Goal: Task Accomplishment & Management: Manage account settings

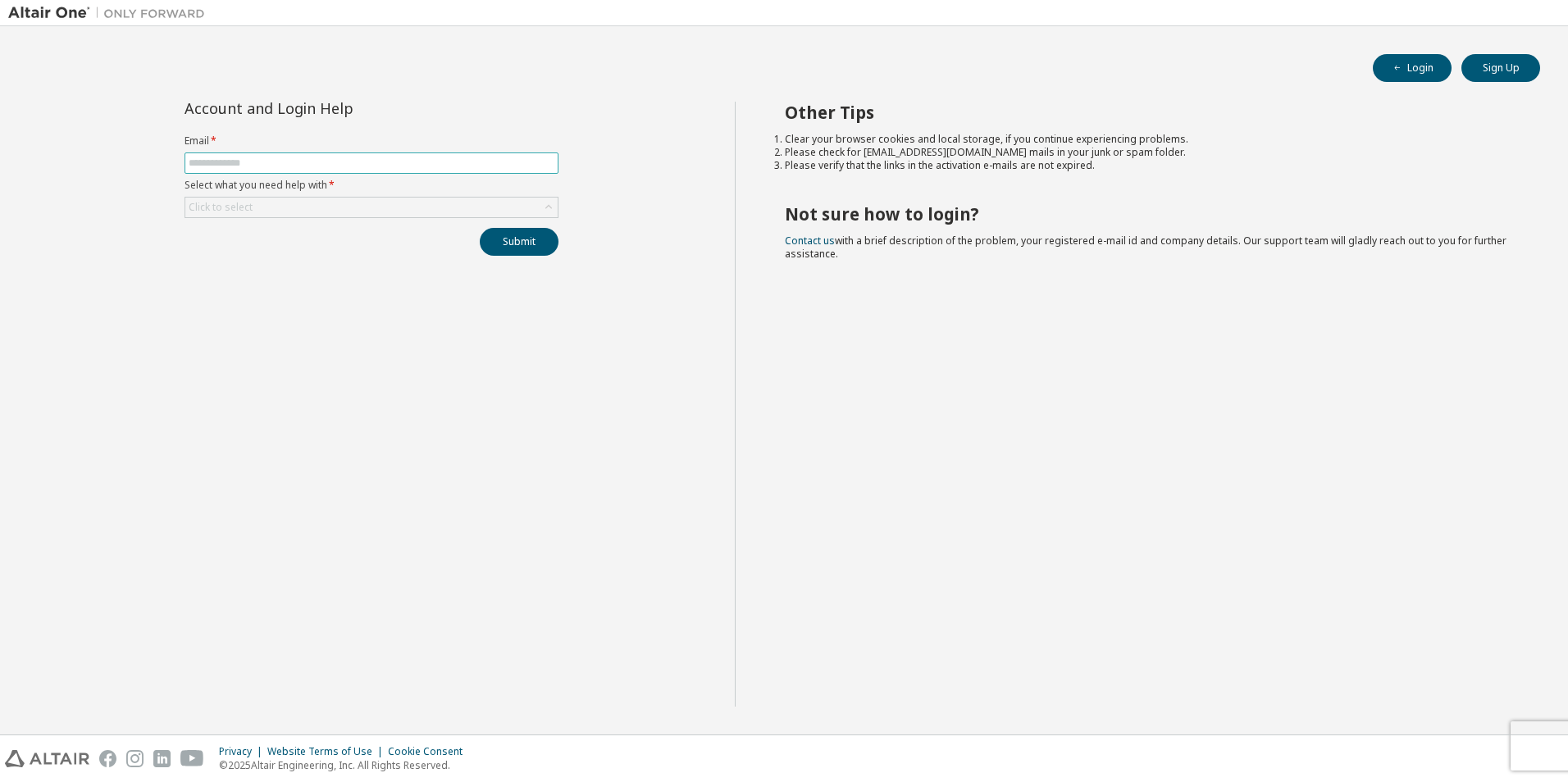
click at [507, 165] on input "text" at bounding box center [371, 164] width 366 height 13
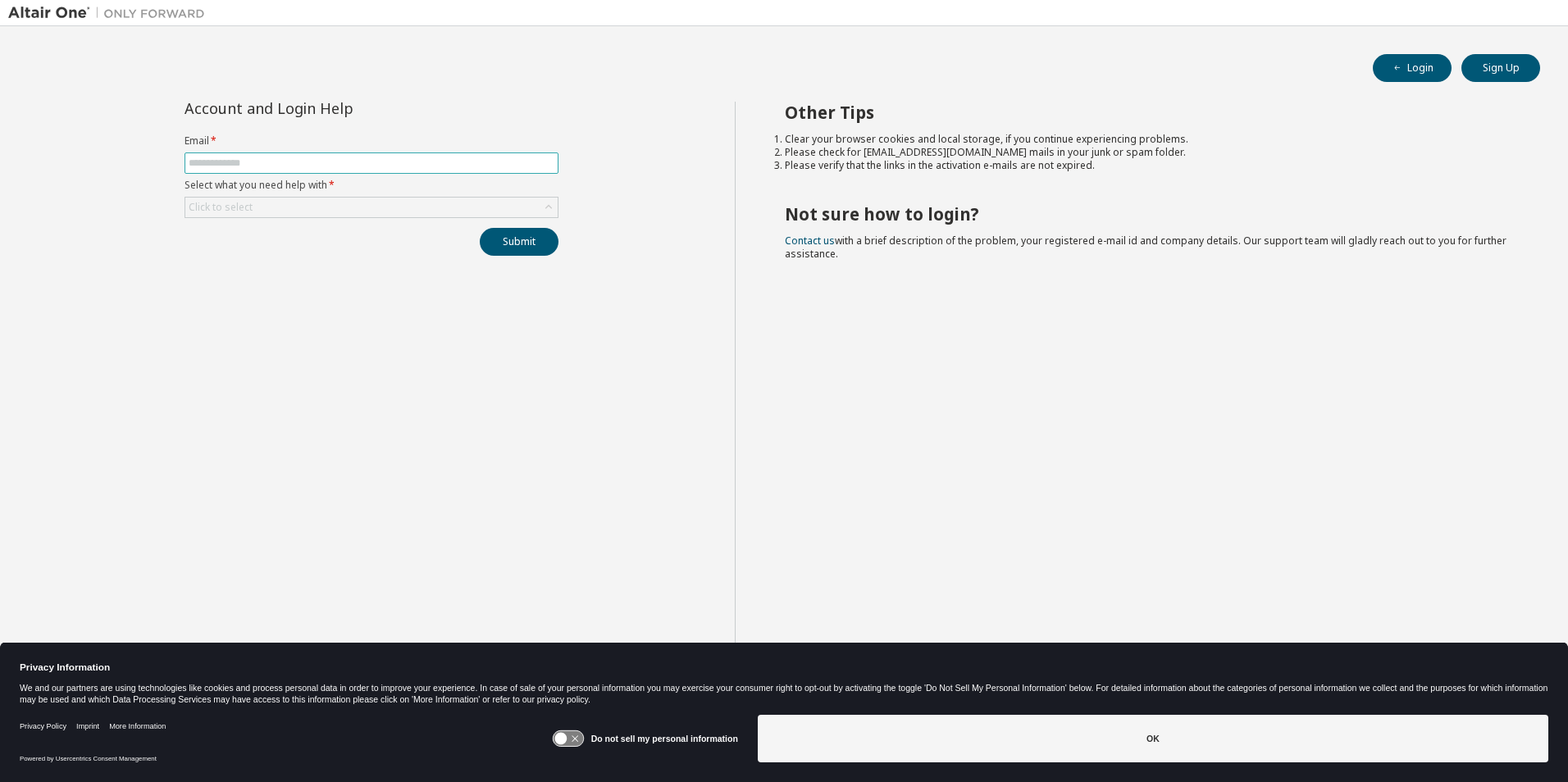
click at [501, 165] on input "text" at bounding box center [371, 164] width 366 height 13
type input "**********"
click at [626, 157] on div "**********" at bounding box center [371, 404] width 727 height 605
click at [547, 209] on icon at bounding box center [549, 207] width 7 height 4
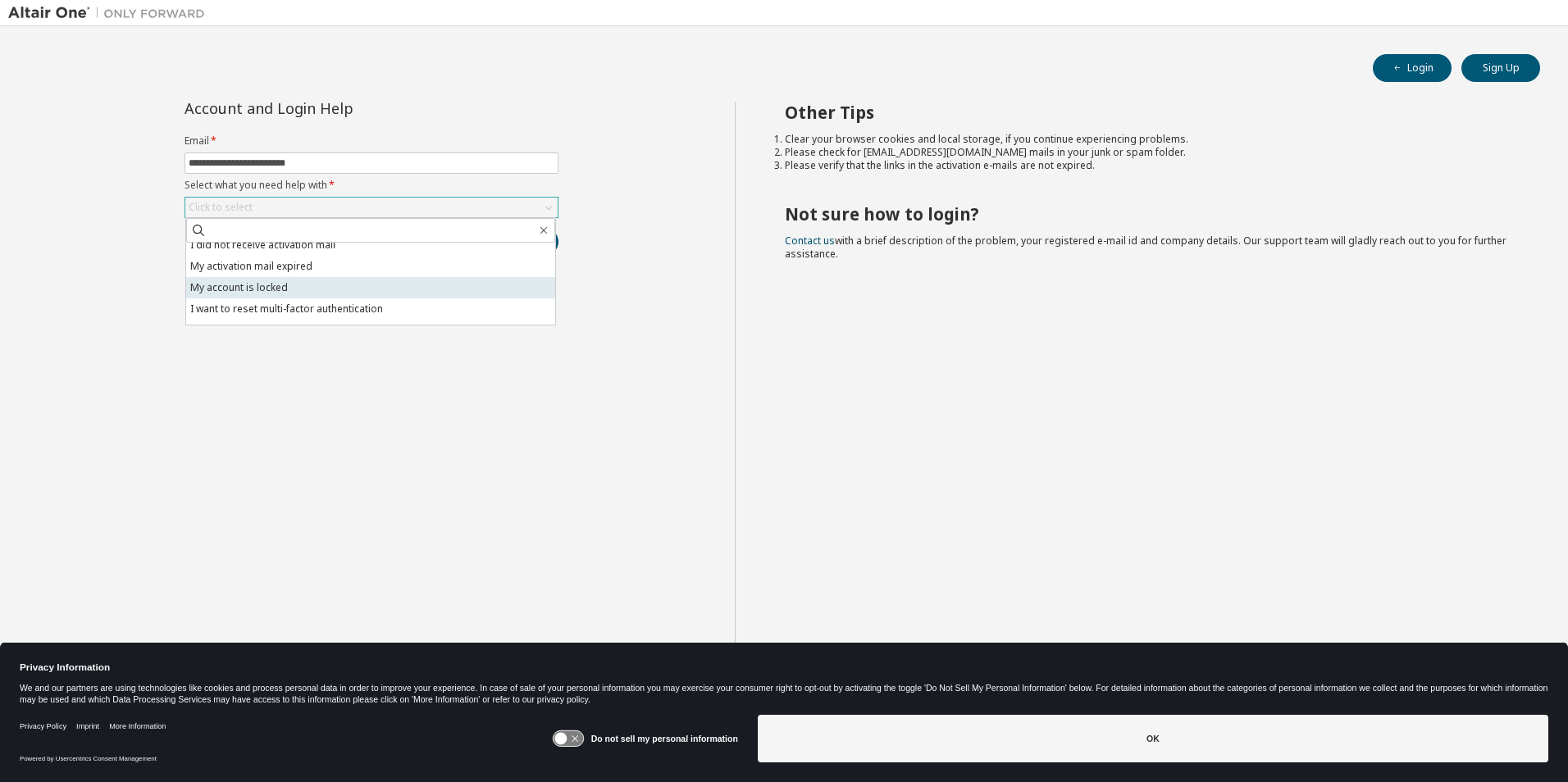
scroll to position [46, 0]
click at [446, 312] on li "I don't know but can't login" at bounding box center [371, 314] width 370 height 21
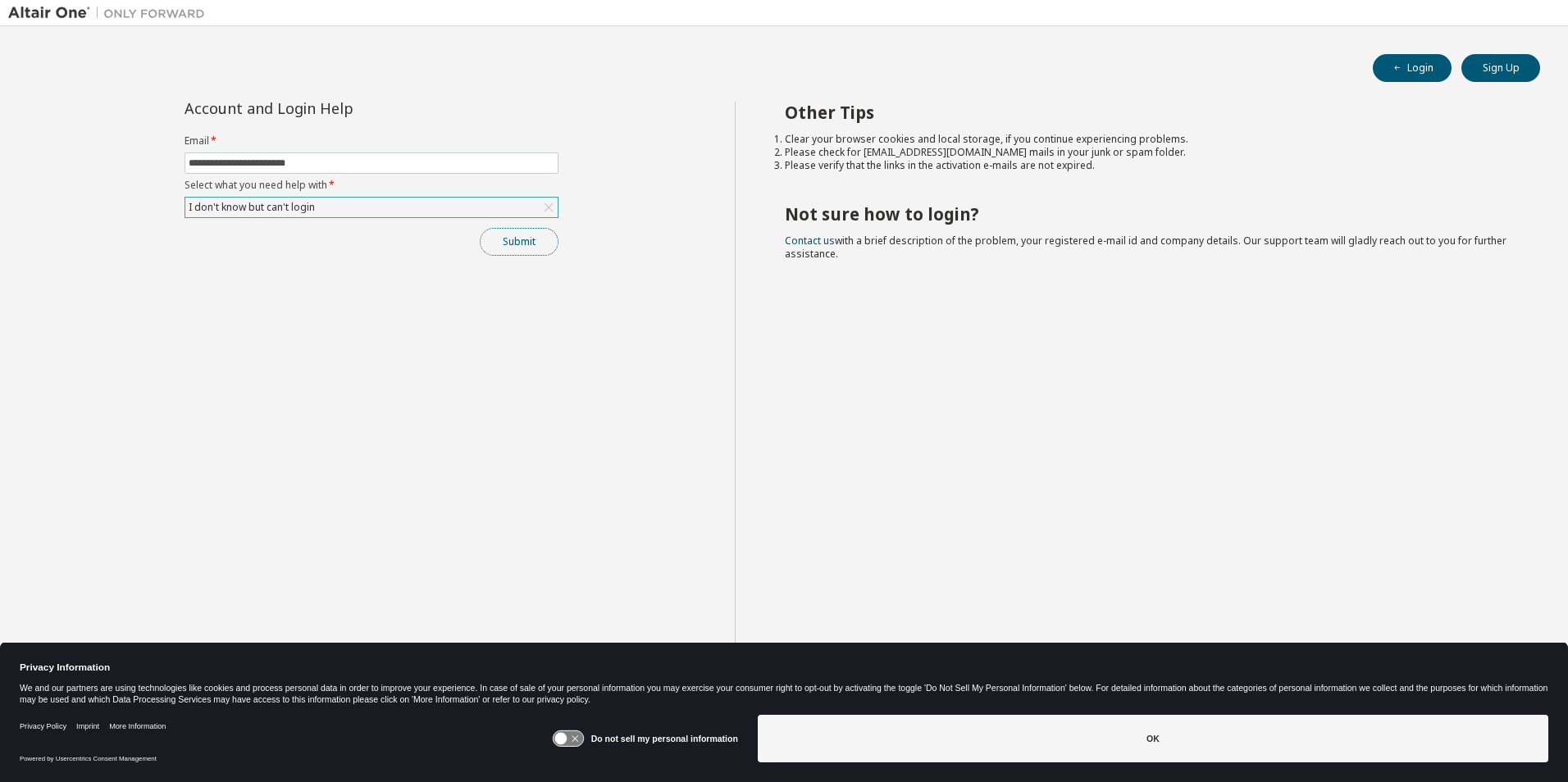
click at [514, 245] on button "Submit" at bounding box center [519, 241] width 78 height 28
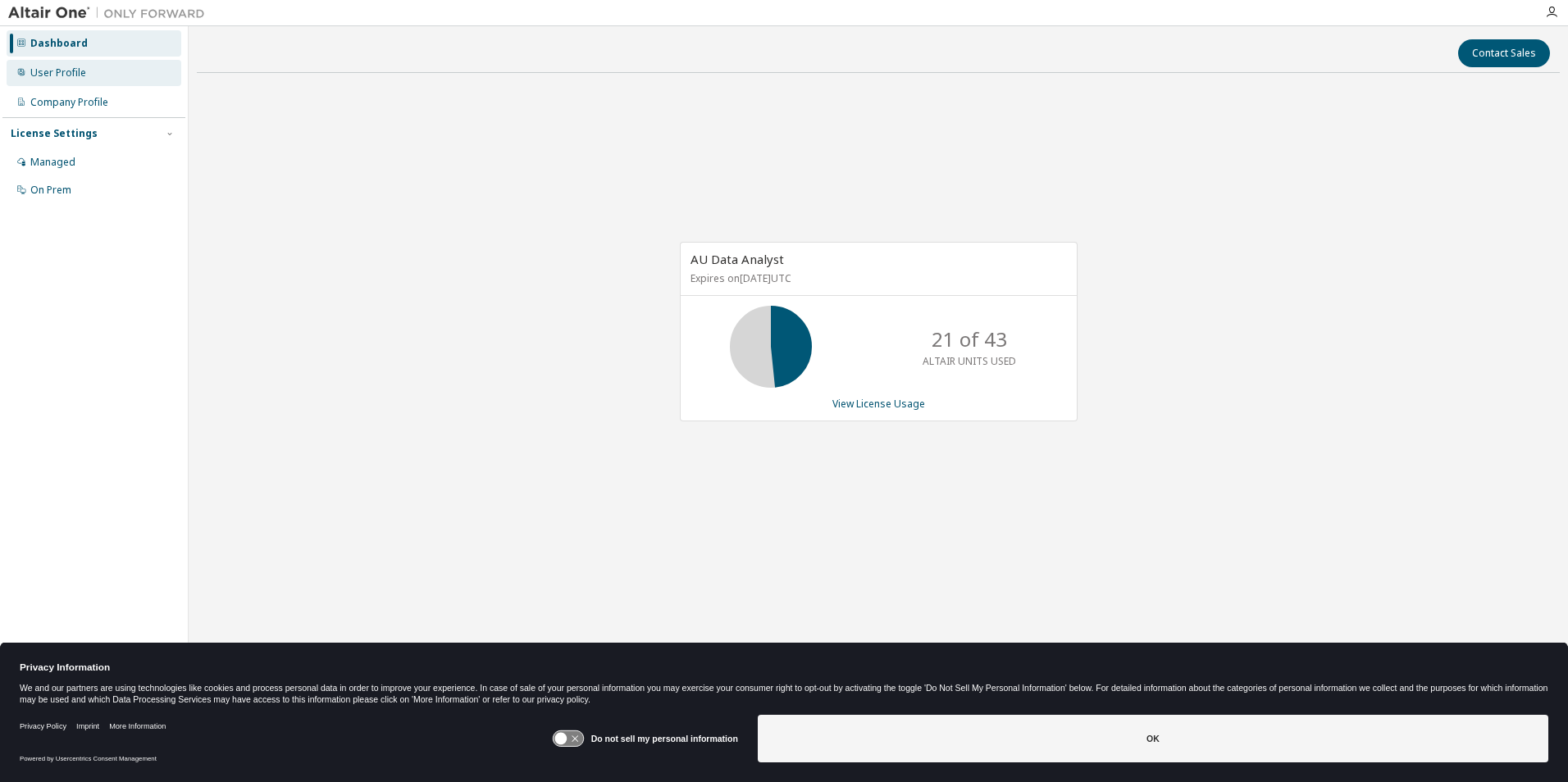
click at [68, 74] on div "User Profile" at bounding box center [58, 73] width 56 height 13
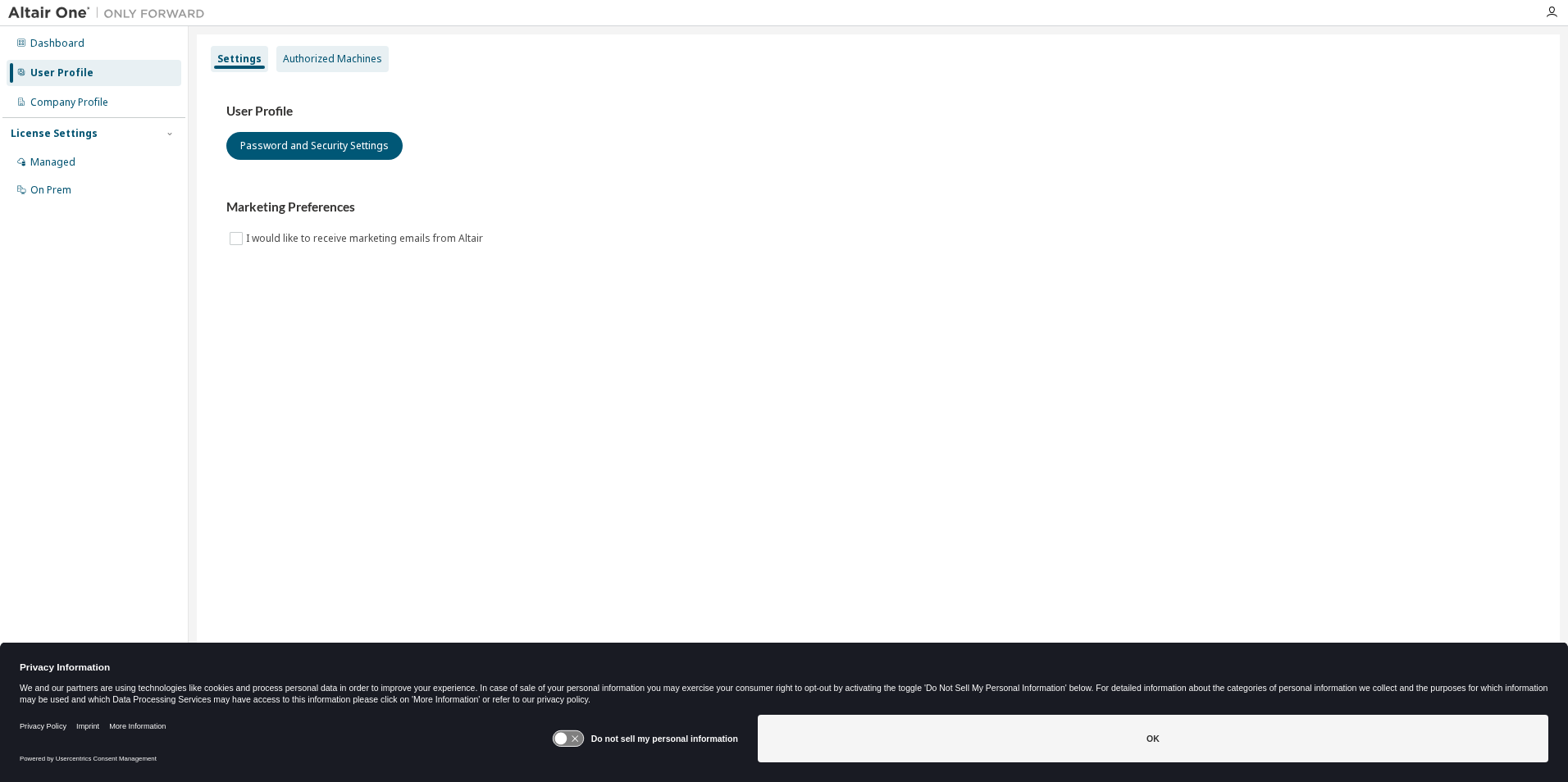
click at [350, 60] on div "Authorized Machines" at bounding box center [333, 59] width 100 height 13
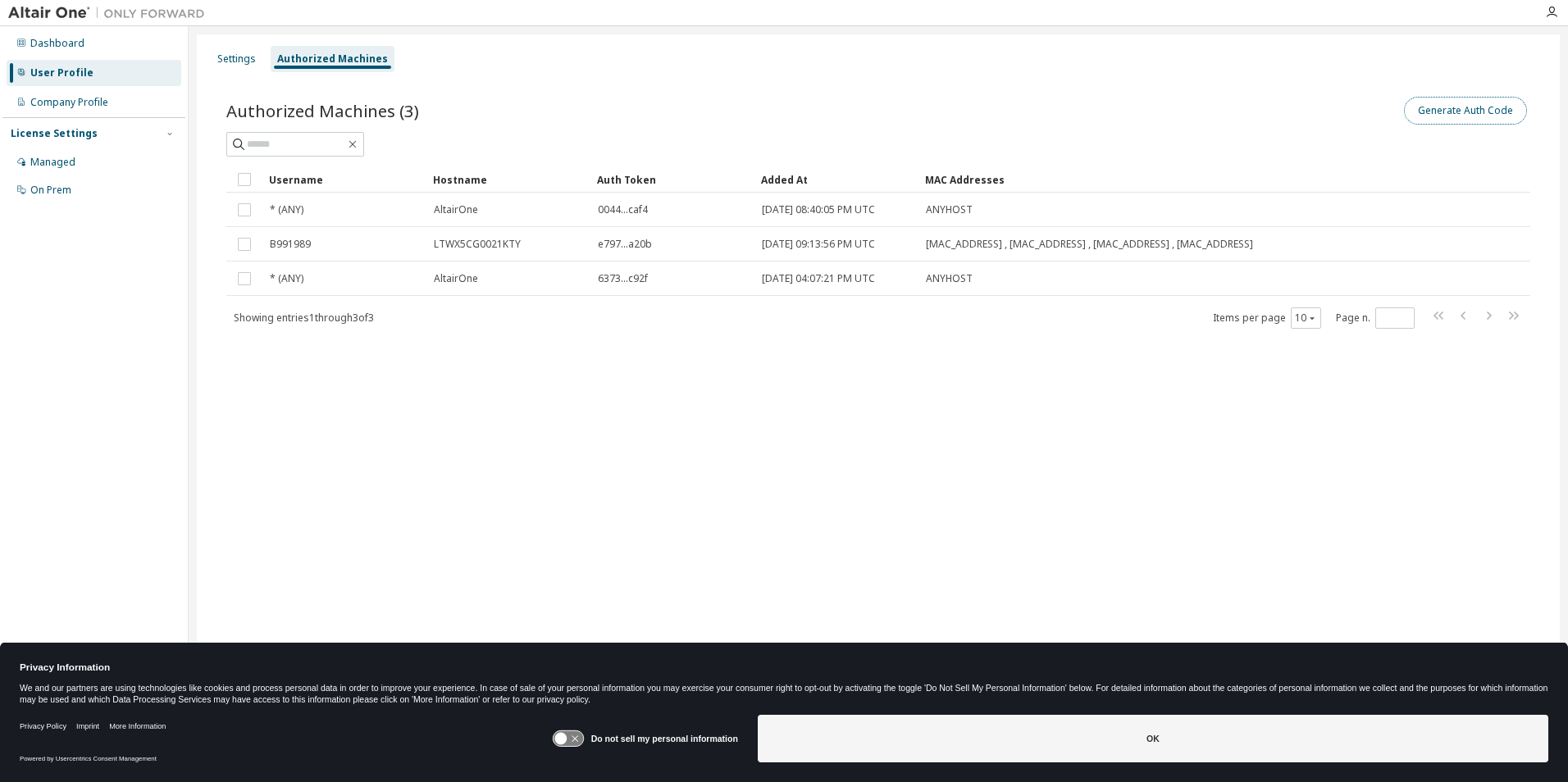
click at [1450, 114] on button "Generate Auth Code" at bounding box center [1466, 110] width 123 height 28
